Goal: Information Seeking & Learning: Learn about a topic

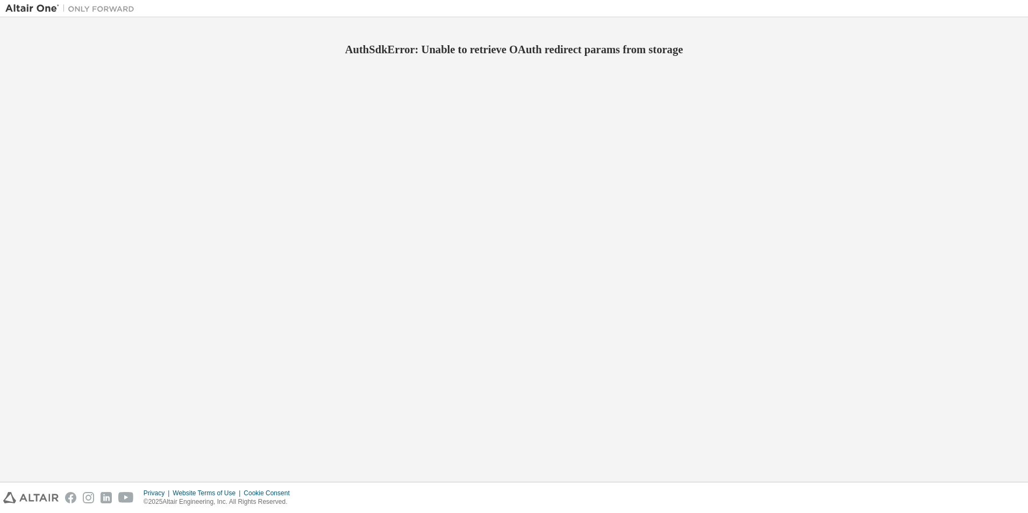
click at [661, 390] on div "AuthSdkError: Unable to retrieve OAuth redirect params from storage" at bounding box center [513, 250] width 1017 height 454
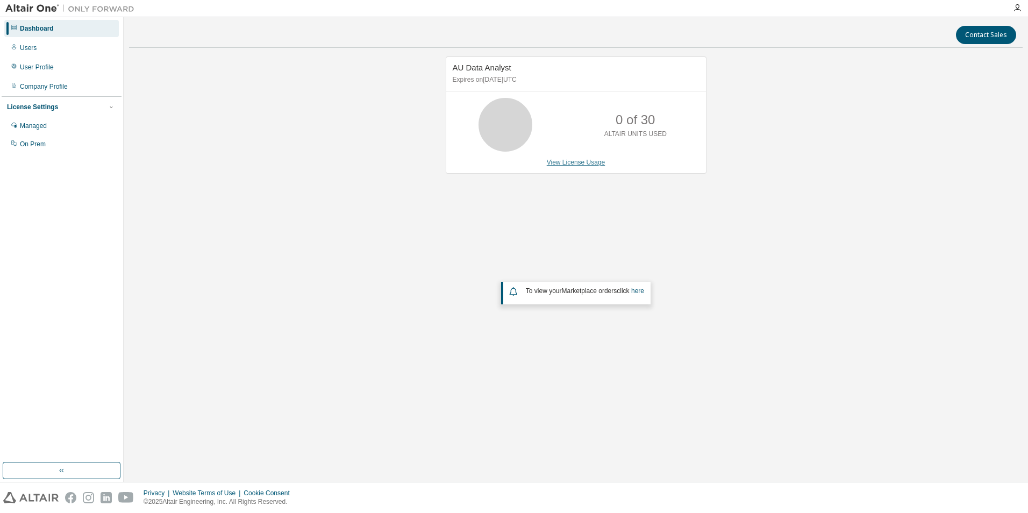
click at [586, 163] on link "View License Usage" at bounding box center [576, 163] width 59 height 8
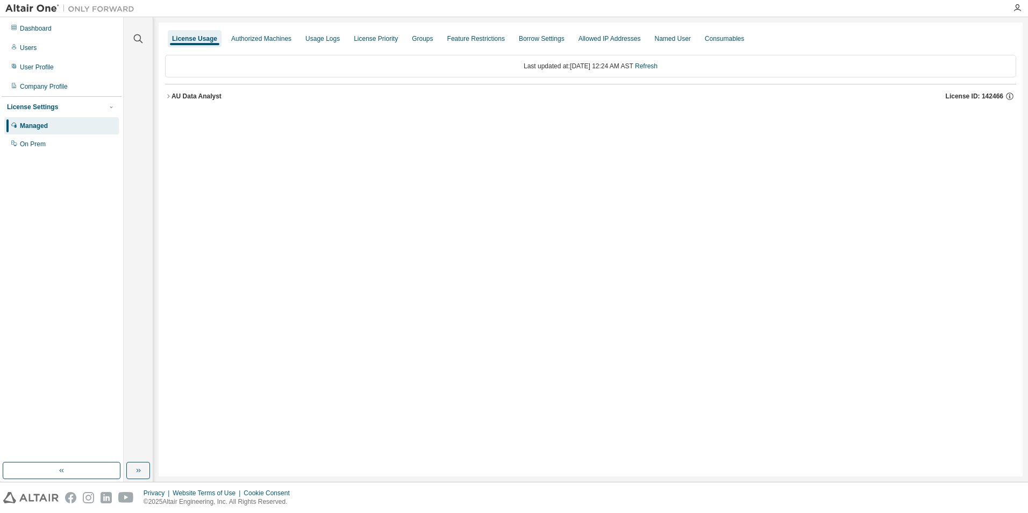
click at [206, 97] on div "AU Data Analyst" at bounding box center [197, 96] width 50 height 9
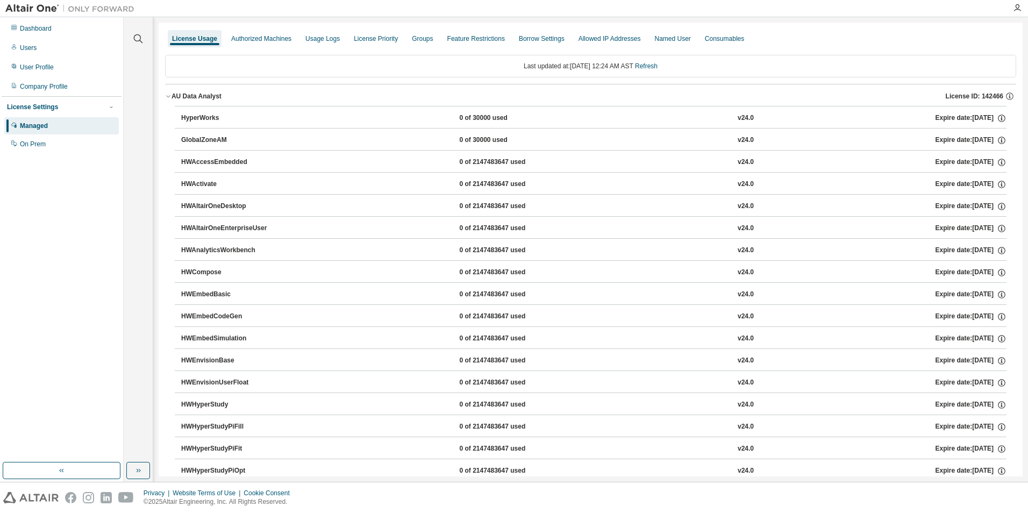
click at [191, 97] on div "AU Data Analyst" at bounding box center [197, 96] width 50 height 9
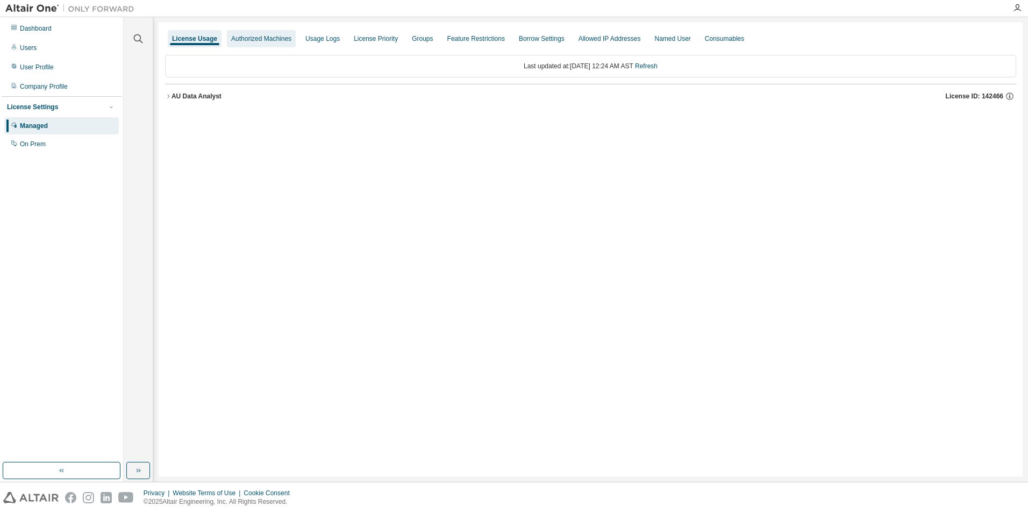
click at [258, 40] on div "Authorized Machines" at bounding box center [261, 38] width 60 height 9
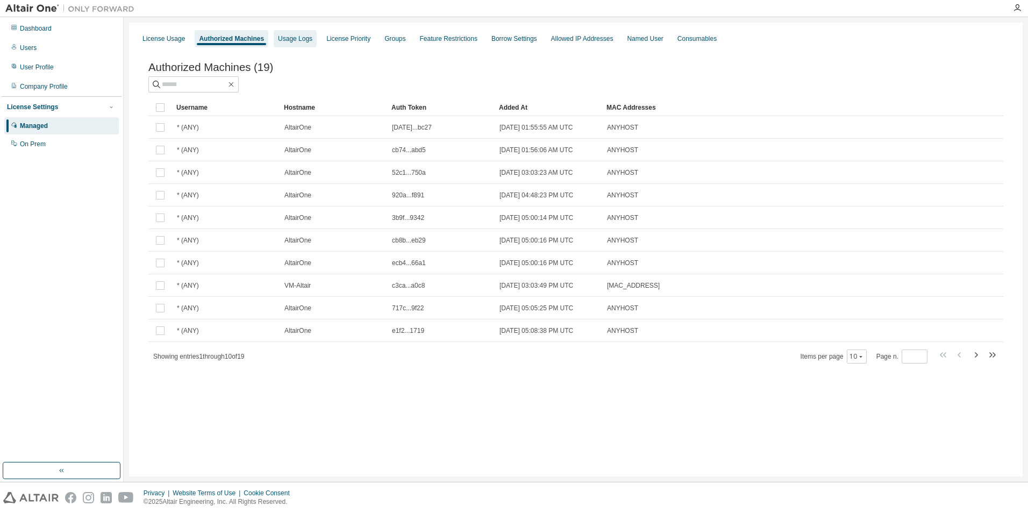
click at [295, 41] on div "Usage Logs" at bounding box center [295, 38] width 34 height 9
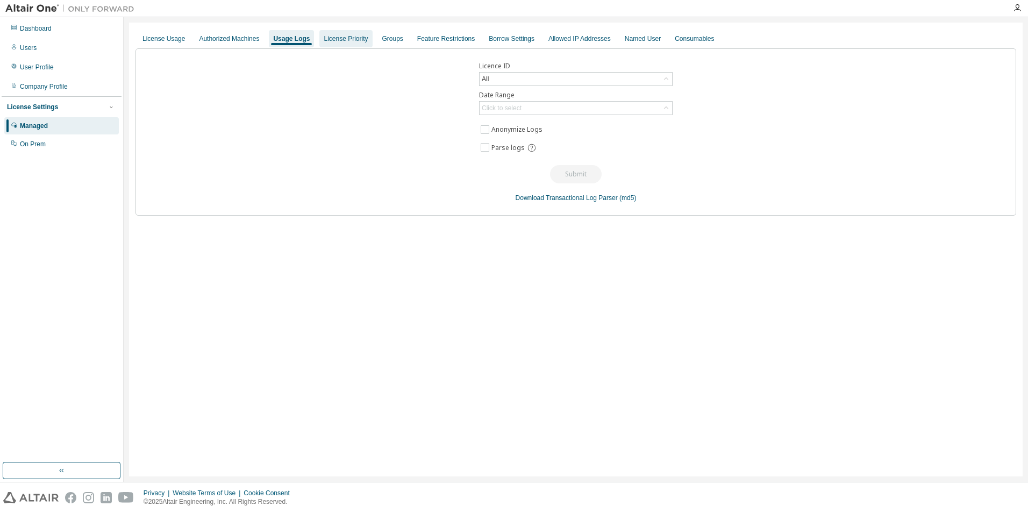
click at [344, 45] on div "License Priority" at bounding box center [345, 38] width 53 height 17
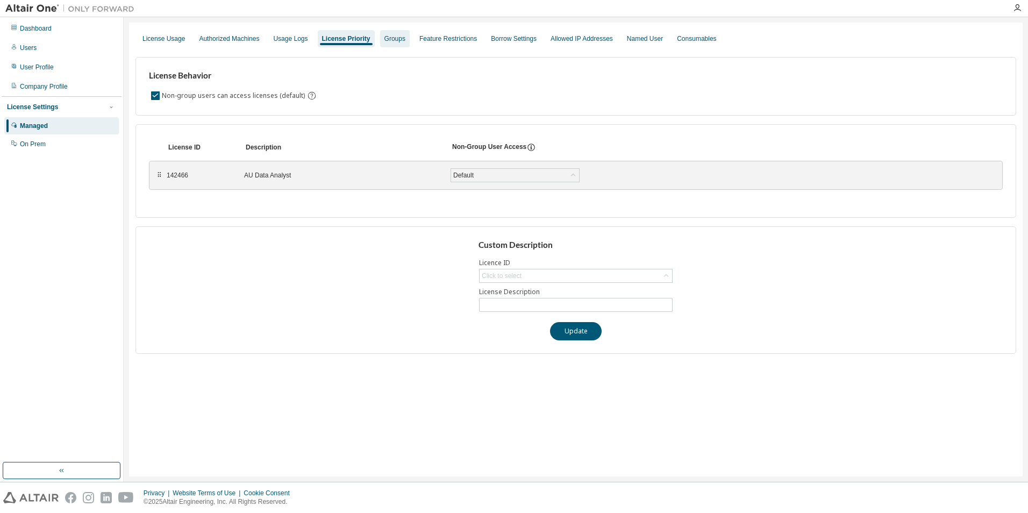
click at [399, 41] on div "Groups" at bounding box center [395, 38] width 30 height 17
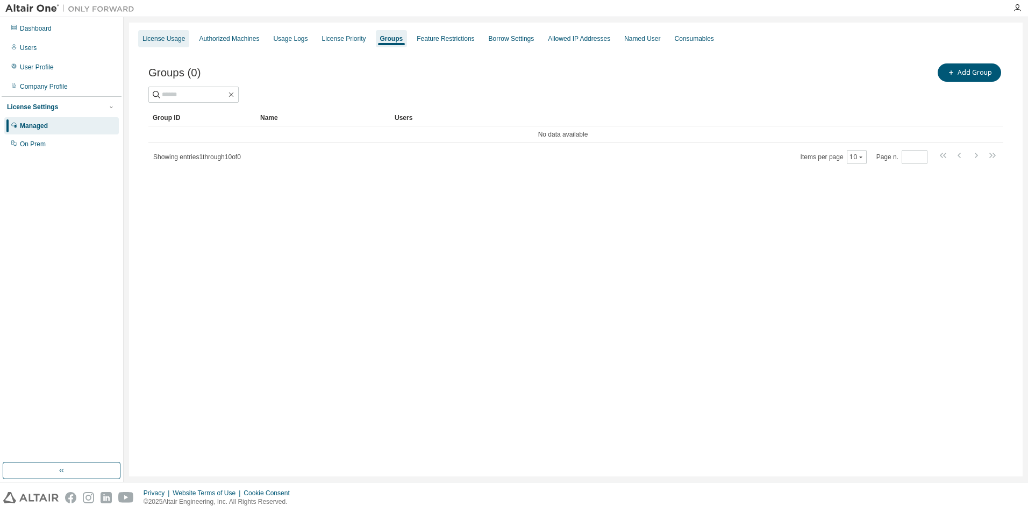
click at [181, 42] on div "License Usage" at bounding box center [164, 38] width 42 height 9
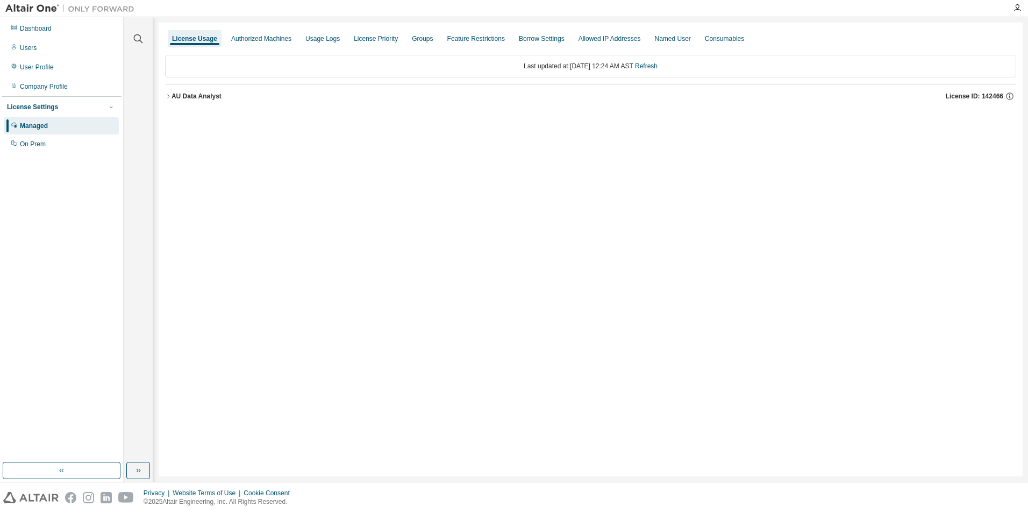
click at [203, 94] on div "AU Data Analyst" at bounding box center [197, 96] width 50 height 9
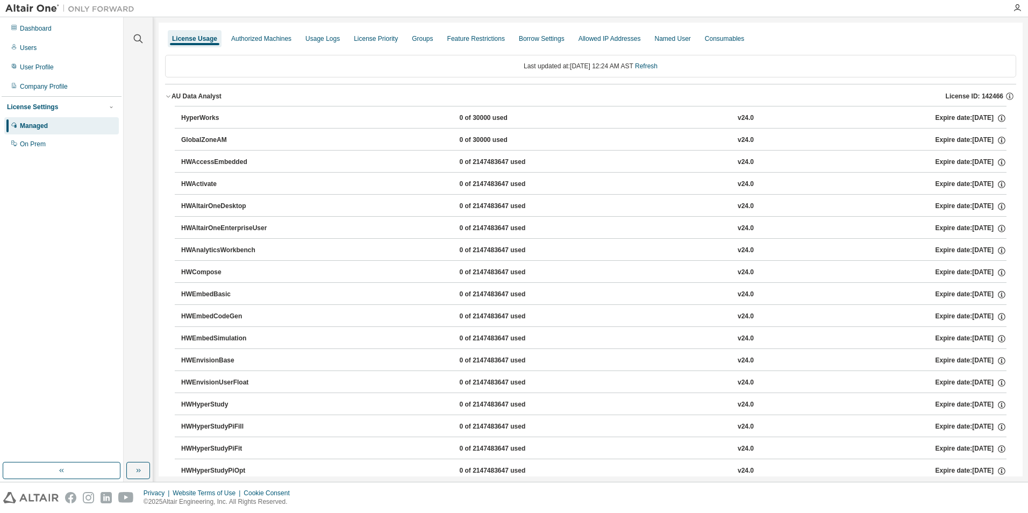
click at [200, 115] on div "HyperWorks" at bounding box center [229, 118] width 97 height 10
click at [46, 39] on div "Users" at bounding box center [61, 47] width 115 height 17
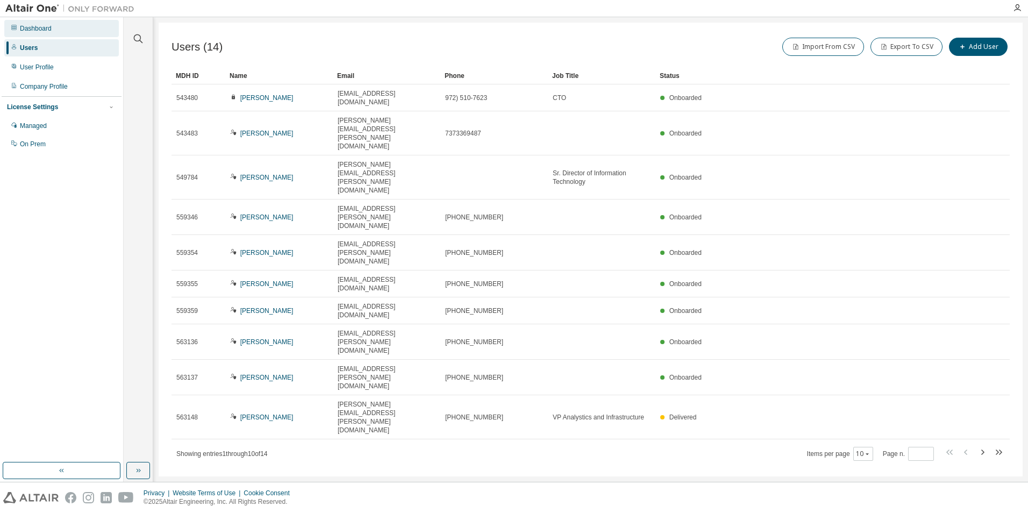
click at [49, 33] on div "Dashboard" at bounding box center [61, 28] width 115 height 17
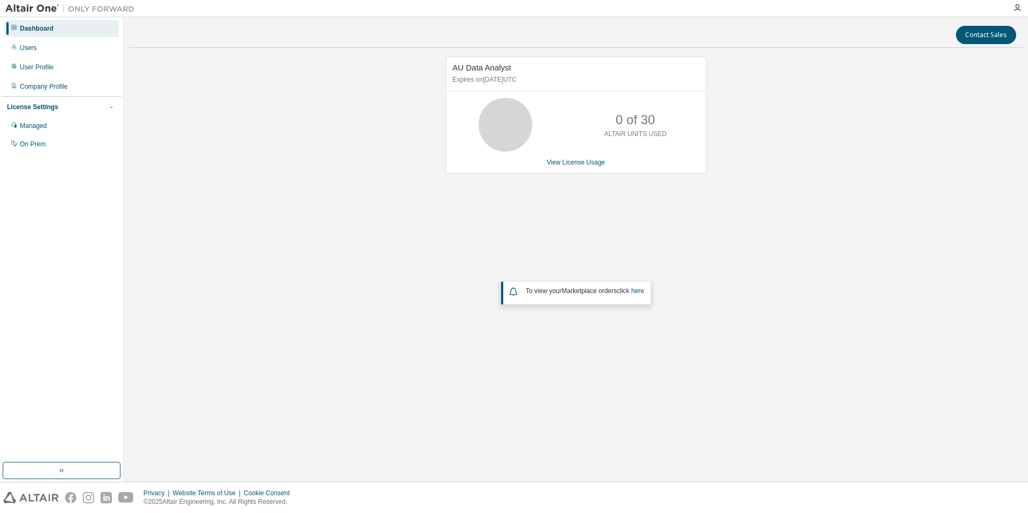
click at [510, 128] on icon at bounding box center [505, 124] width 27 height 27
